Goal: Task Accomplishment & Management: Manage account settings

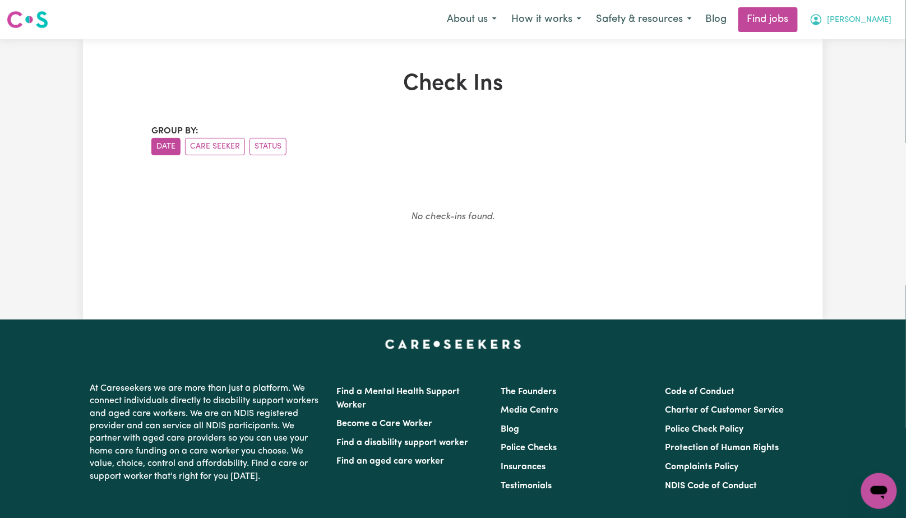
click at [876, 19] on span "[PERSON_NAME]" at bounding box center [860, 20] width 64 height 12
click at [857, 62] on link "My Dashboard" at bounding box center [854, 64] width 89 height 21
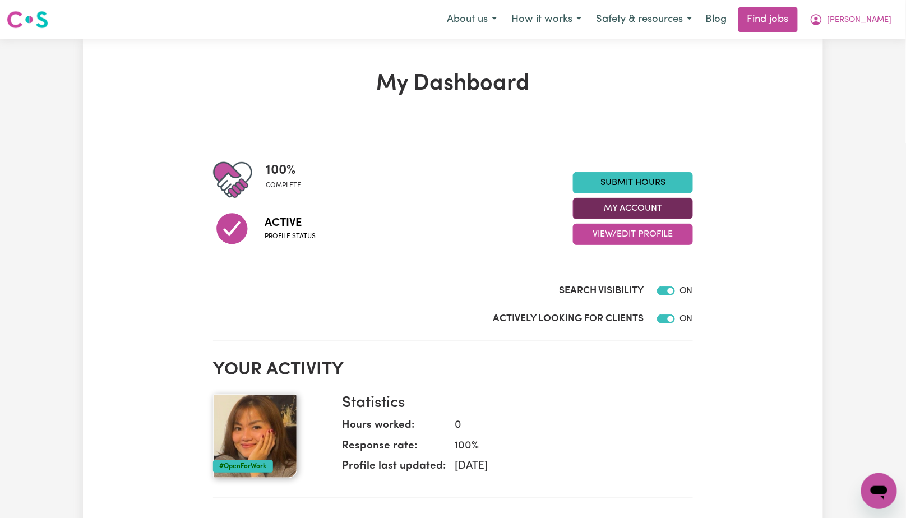
click at [652, 211] on button "My Account" at bounding box center [633, 208] width 120 height 21
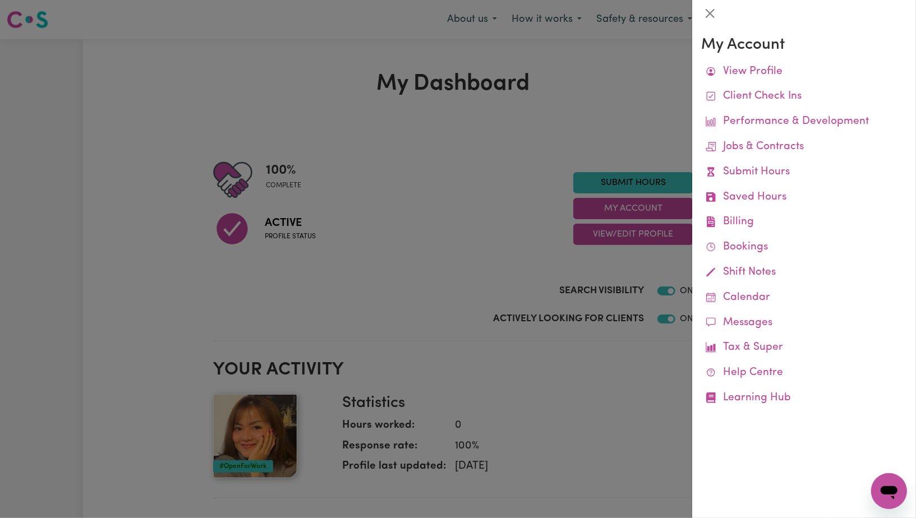
click at [391, 113] on div at bounding box center [458, 259] width 916 height 518
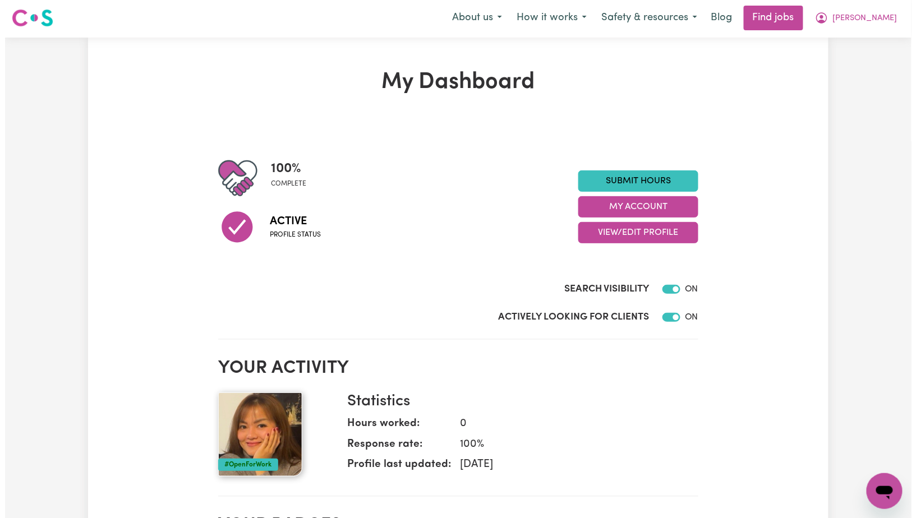
scroll to position [2, 0]
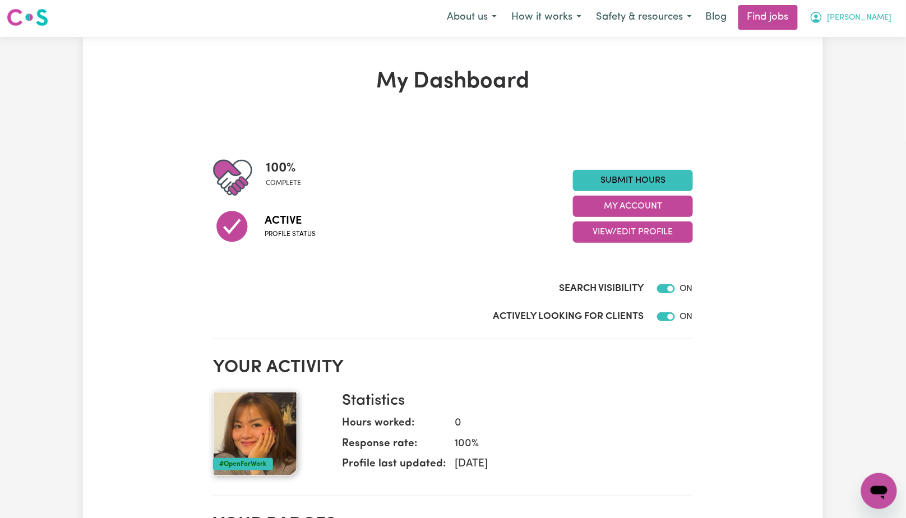
click at [883, 19] on span "[PERSON_NAME]" at bounding box center [860, 18] width 64 height 12
click at [852, 38] on link "My Account" at bounding box center [854, 41] width 89 height 21
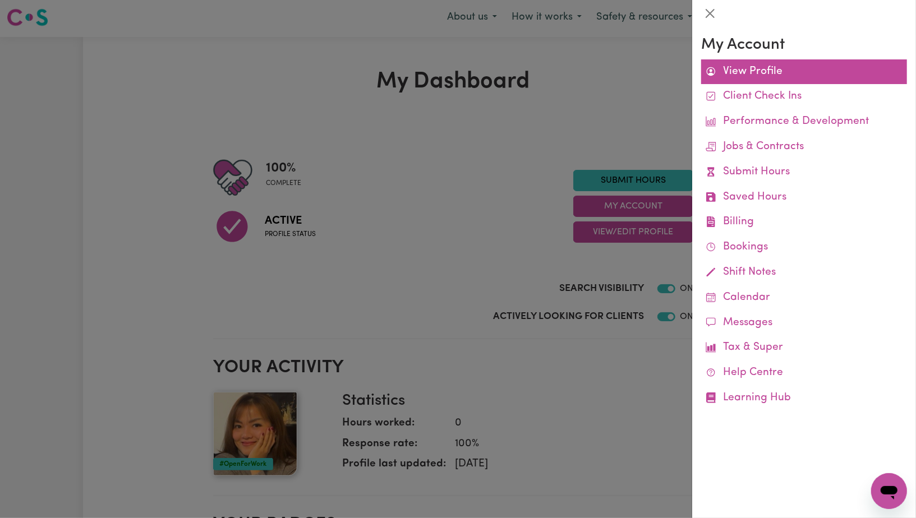
click at [800, 71] on link "View Profile" at bounding box center [804, 71] width 206 height 25
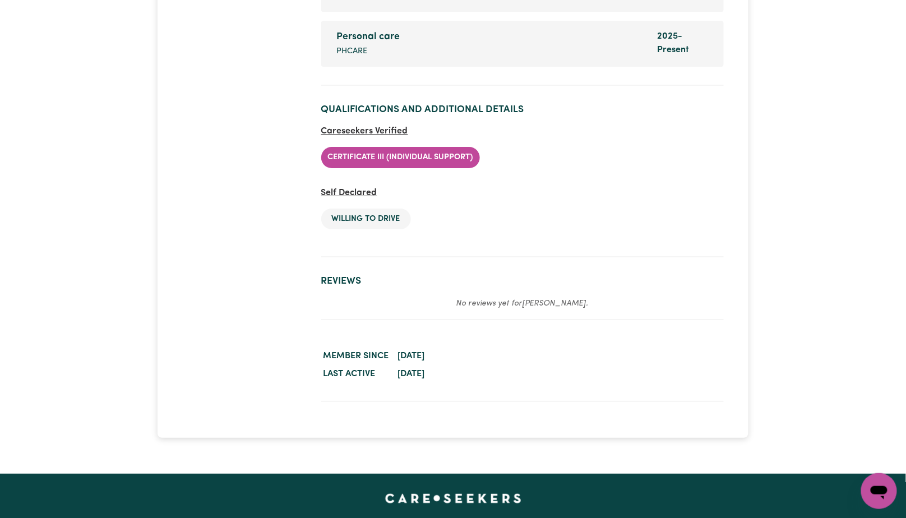
scroll to position [2524, 0]
